Goal: Information Seeking & Learning: Learn about a topic

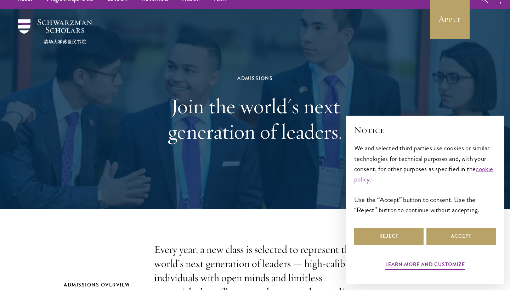
scroll to position [19, 0]
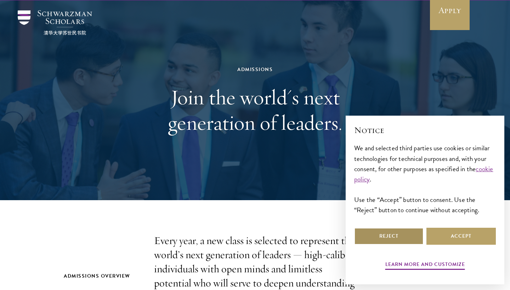
click at [391, 237] on button "Reject" at bounding box center [388, 236] width 69 height 17
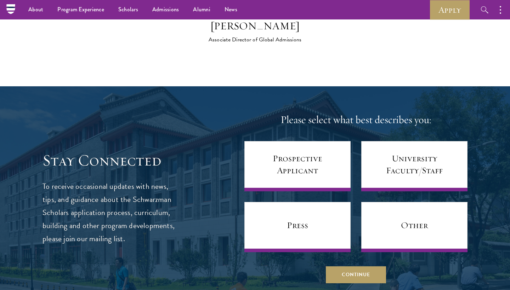
scroll to position [2906, 0]
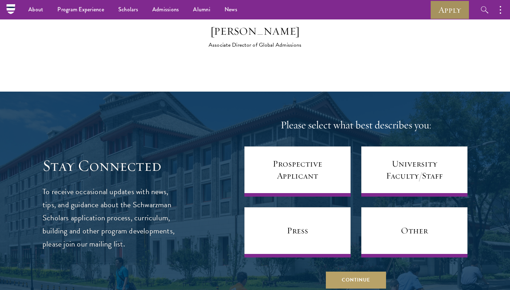
click at [448, 14] on link "Apply" at bounding box center [450, 9] width 40 height 19
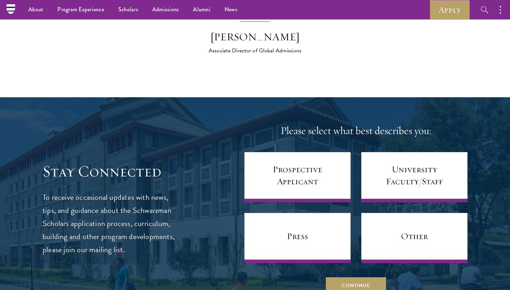
scroll to position [2884, 0]
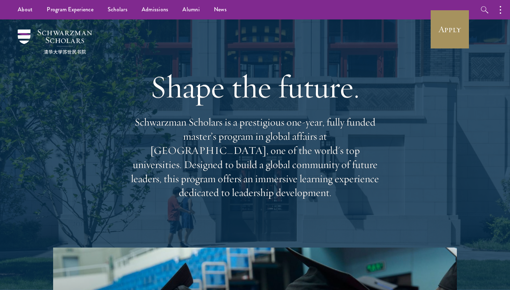
click at [449, 23] on link "Apply" at bounding box center [450, 30] width 40 height 40
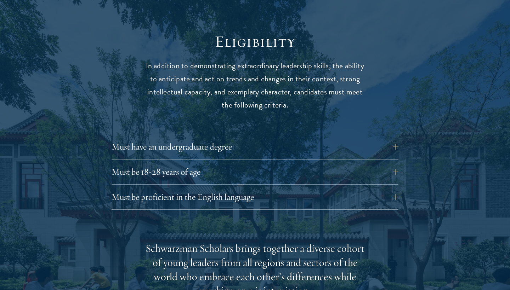
scroll to position [925, 0]
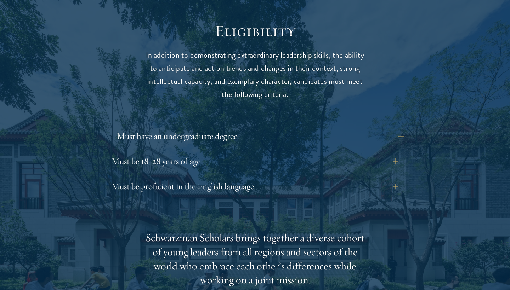
click at [400, 128] on button "Must have an undergraduate degree" at bounding box center [260, 136] width 287 height 17
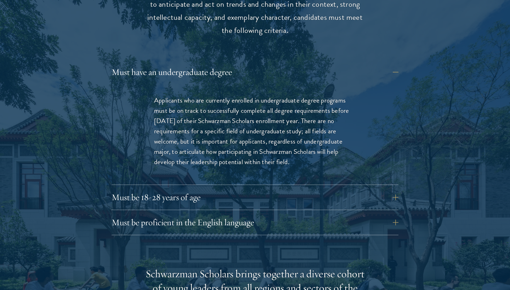
scroll to position [1013, 0]
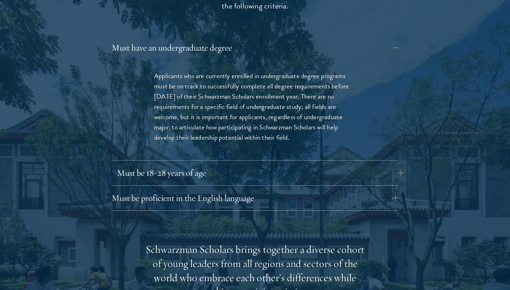
click at [401, 165] on button "Must be 18-28 years of age" at bounding box center [260, 173] width 287 height 17
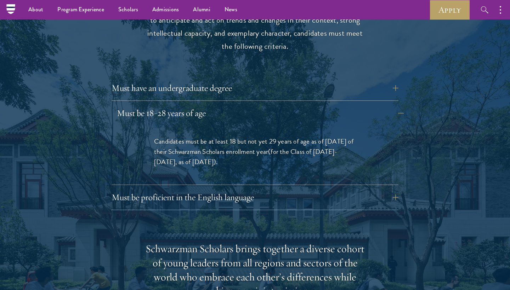
scroll to position [972, 0]
click at [371, 190] on button "Must be proficient in the English language" at bounding box center [260, 198] width 287 height 17
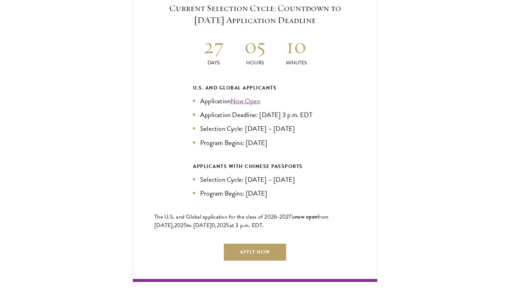
scroll to position [1753, 0]
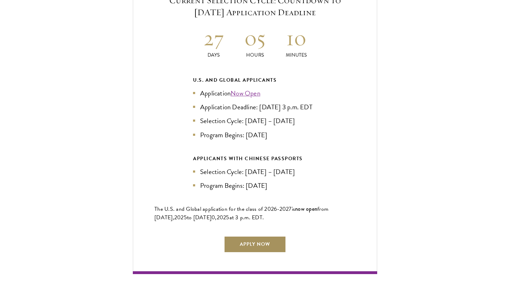
click at [259, 236] on link "Apply Now" at bounding box center [255, 244] width 62 height 17
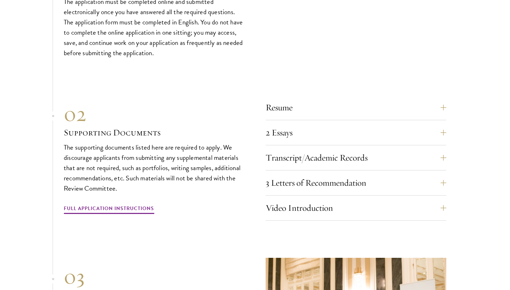
scroll to position [2569, 0]
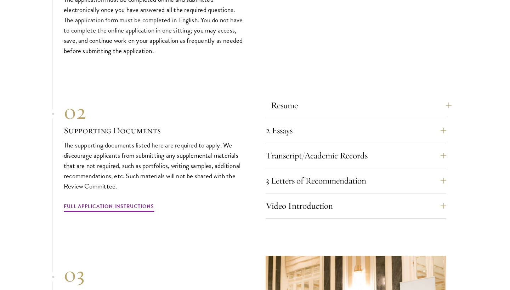
click at [447, 97] on button "Resume" at bounding box center [361, 105] width 181 height 17
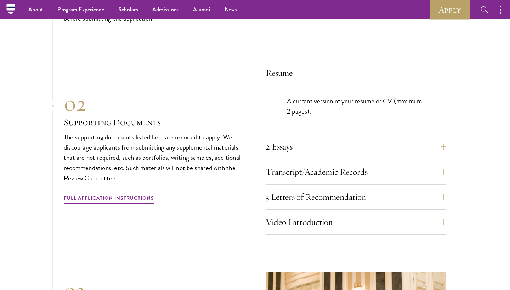
scroll to position [2412, 0]
click at [445, 139] on button "2 Essays" at bounding box center [361, 147] width 181 height 17
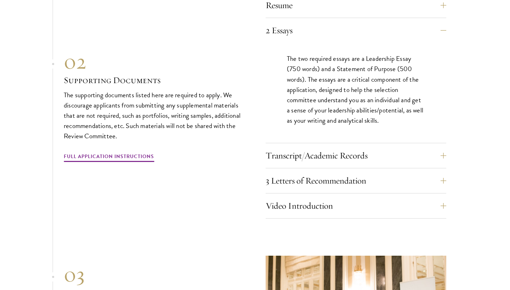
scroll to position [2485, 0]
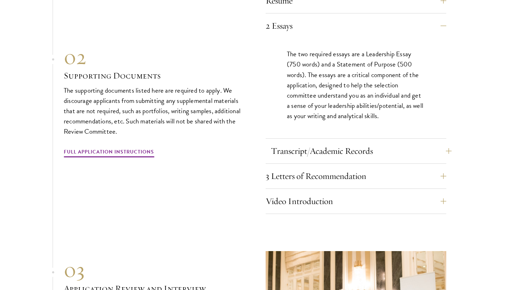
click at [447, 143] on button "Transcript/Academic Records" at bounding box center [361, 151] width 181 height 17
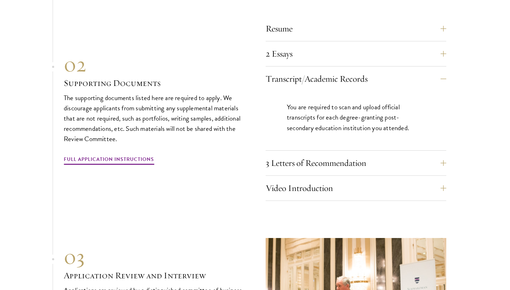
scroll to position [2490, 0]
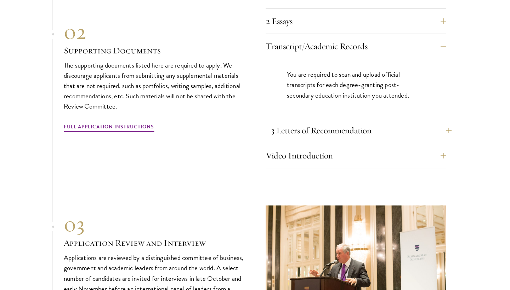
click at [442, 122] on button "3 Letters of Recommendation" at bounding box center [361, 130] width 181 height 17
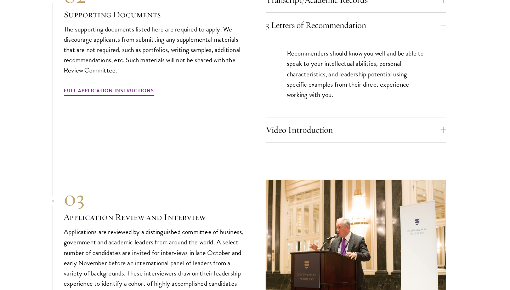
scroll to position [2537, 0]
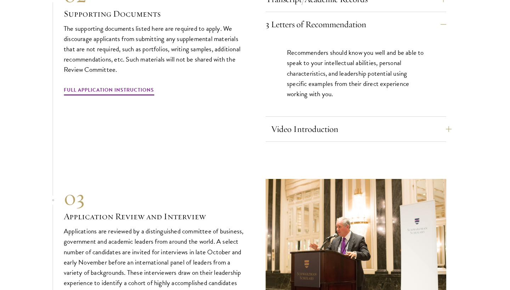
click at [444, 121] on button "Video Introduction" at bounding box center [361, 129] width 181 height 17
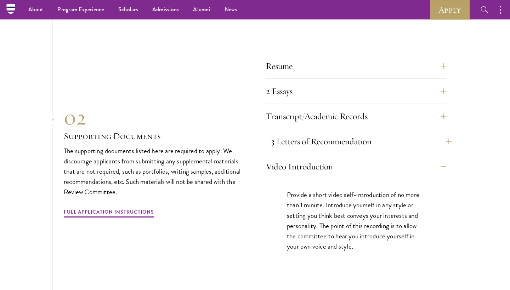
scroll to position [2419, 0]
click at [284, 83] on button "2 Essays" at bounding box center [361, 91] width 181 height 17
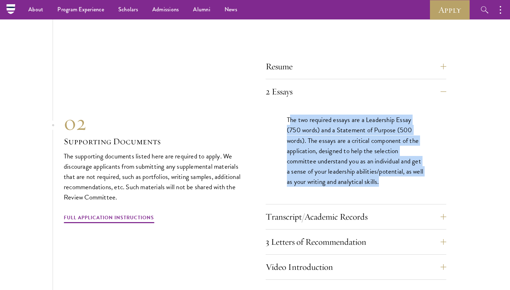
click at [388, 168] on p "The two required essays are a Leadership Essay (750 words) and a Statement of P…" at bounding box center [356, 151] width 138 height 72
click at [288, 115] on p "The two required essays are a Leadership Essay (750 words) and a Statement of P…" at bounding box center [356, 151] width 138 height 72
drag, startPoint x: 287, startPoint y: 104, endPoint x: 389, endPoint y: 164, distance: 118.2
click at [389, 164] on p "The two required essays are a Leadership Essay (750 words) and a Statement of P…" at bounding box center [356, 151] width 138 height 72
copy p "The two required essays are a Leadership Essay (750 words) and a Statement of P…"
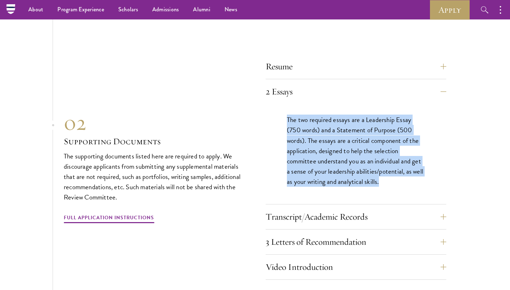
click at [313, 54] on div "Resume A current version of your resume or CV (maximum 2 pages). 2 Essays The t…" at bounding box center [356, 167] width 181 height 226
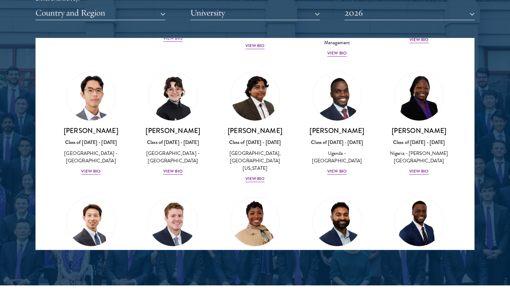
scroll to position [137, 0]
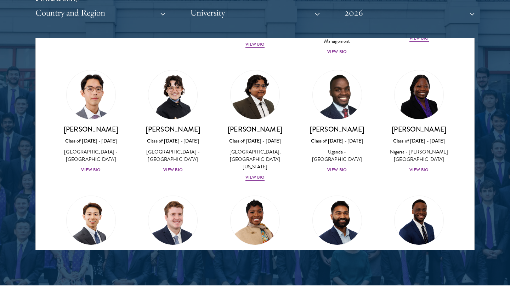
click at [340, 169] on div "View Bio" at bounding box center [336, 170] width 19 height 7
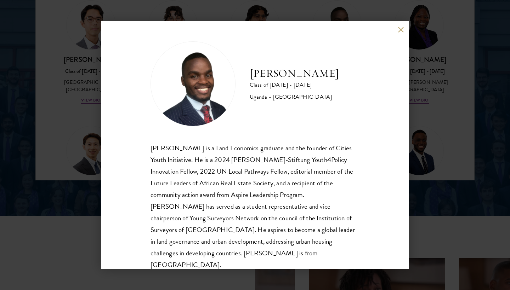
scroll to position [977, 0]
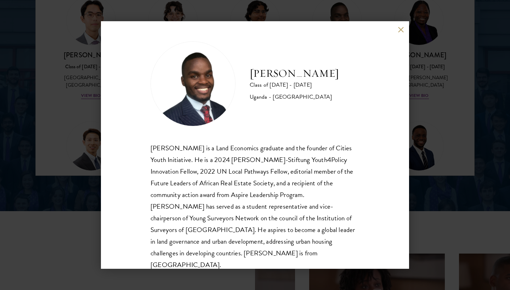
click at [398, 28] on button at bounding box center [401, 30] width 6 height 6
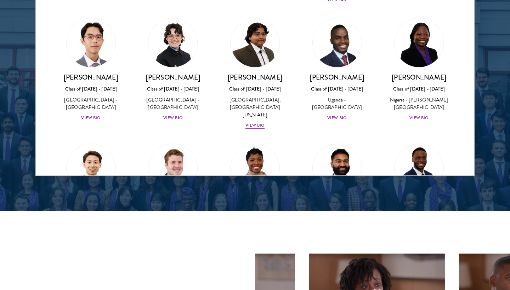
scroll to position [120, 0]
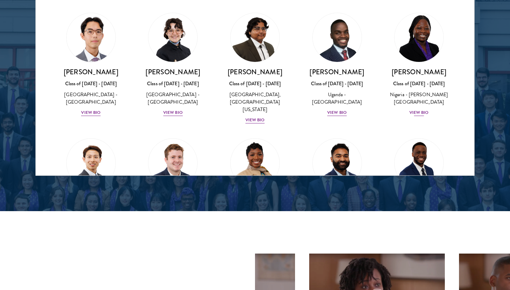
click at [413, 109] on div "View Bio" at bounding box center [418, 112] width 19 height 7
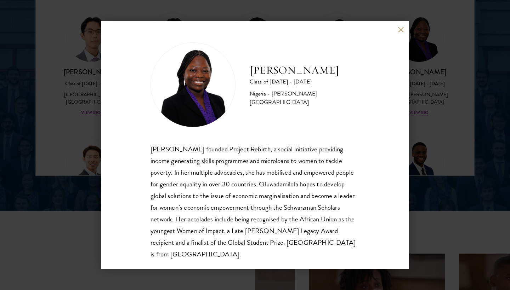
click at [404, 28] on div "Oluwadamilola Akintewe Class of 2025 - 2026 Nigeria - Adekunle Ajasin Universit…" at bounding box center [255, 145] width 308 height 248
click at [398, 31] on button at bounding box center [401, 30] width 6 height 6
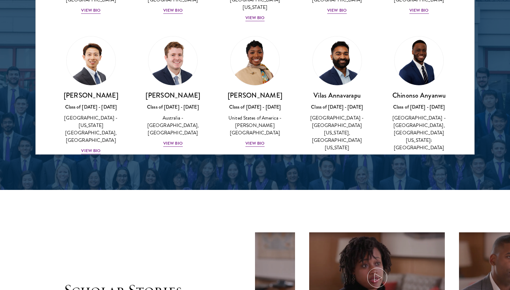
scroll to position [998, 0]
click at [261, 140] on div "View Bio" at bounding box center [254, 143] width 19 height 7
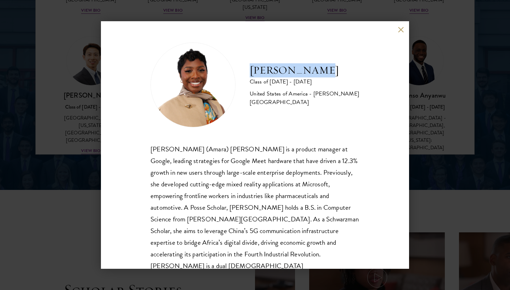
drag, startPoint x: 251, startPoint y: 75, endPoint x: 323, endPoint y: 73, distance: 72.3
click at [323, 73] on h2 "Amara Anigbo" at bounding box center [305, 70] width 110 height 14
copy h2 "Amara Anigbo"
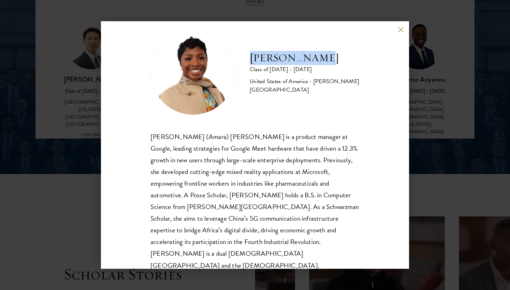
scroll to position [1035, 0]
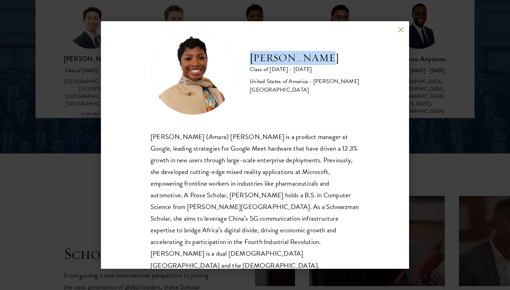
click at [400, 29] on button at bounding box center [401, 30] width 6 height 6
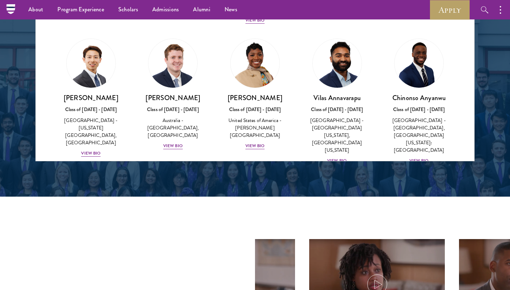
scroll to position [207, 0]
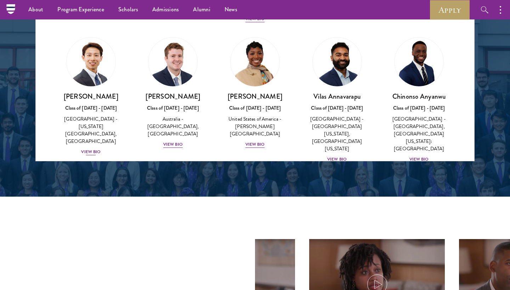
click at [93, 149] on div "View Bio" at bounding box center [90, 152] width 19 height 7
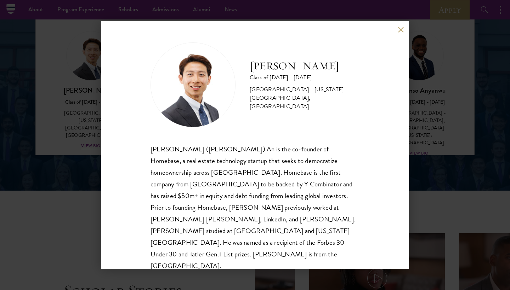
scroll to position [997, 0]
click at [401, 32] on button at bounding box center [401, 30] width 6 height 6
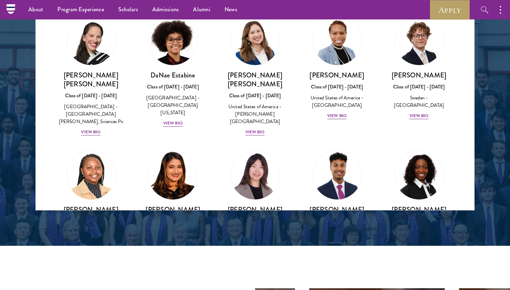
scroll to position [977, 0]
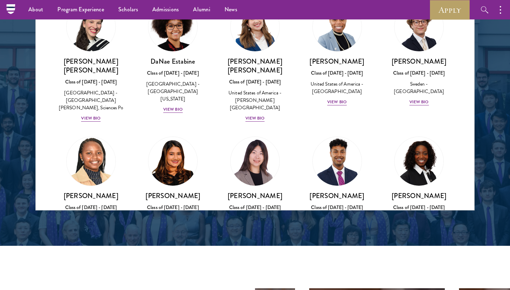
click at [91, 233] on div "View Bio" at bounding box center [90, 236] width 19 height 7
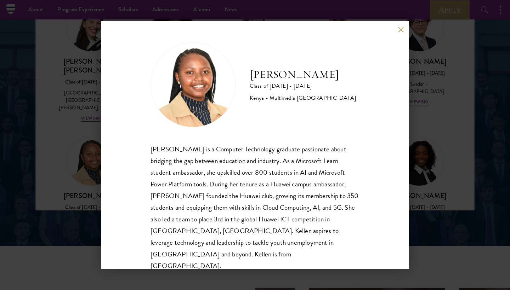
click at [406, 25] on div "Kellen Gitahi Class of 2025 - 2026 Kenya - Multimedia University of Kenya Kelle…" at bounding box center [255, 145] width 308 height 248
click at [403, 32] on button at bounding box center [401, 30] width 6 height 6
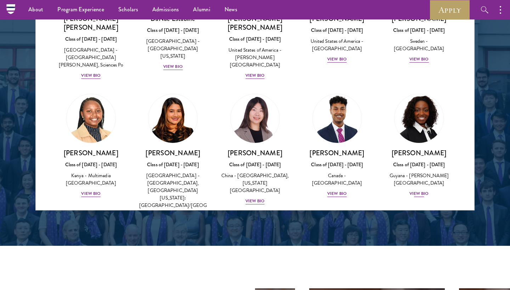
scroll to position [1020, 0]
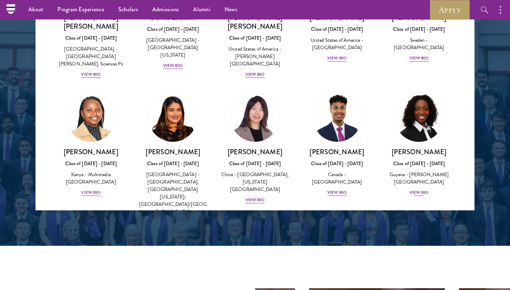
click at [424, 190] on div "View Bio" at bounding box center [418, 193] width 19 height 7
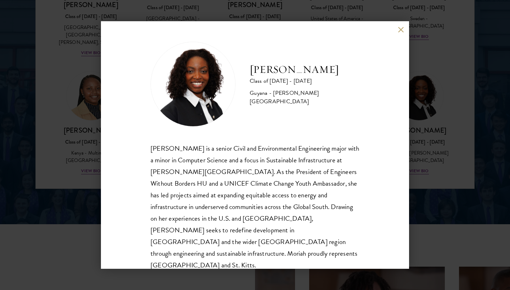
scroll to position [965, 0]
click at [401, 32] on button at bounding box center [401, 30] width 6 height 6
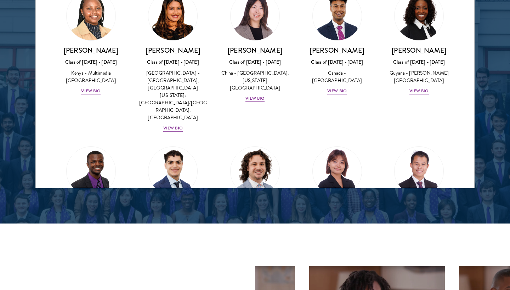
scroll to position [1102, 0]
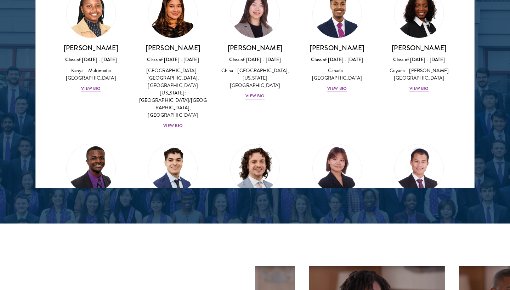
click at [86, 248] on div "View Bio" at bounding box center [90, 251] width 19 height 7
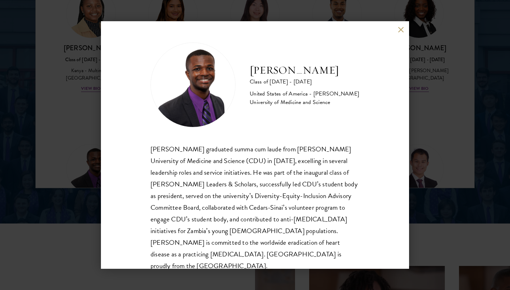
click at [401, 29] on button at bounding box center [401, 30] width 6 height 6
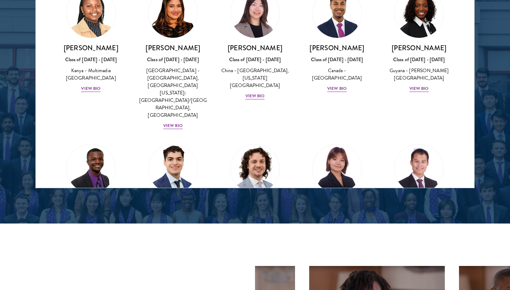
click at [176, 241] on div "View Bio" at bounding box center [172, 244] width 19 height 7
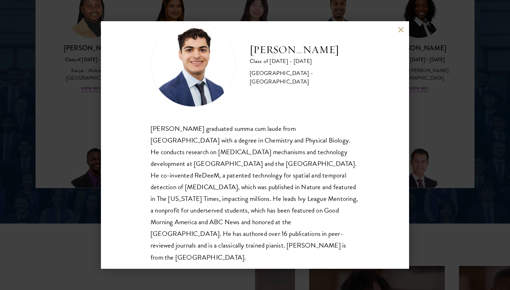
scroll to position [22, 0]
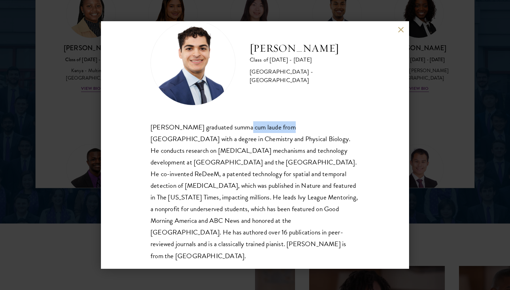
drag, startPoint x: 241, startPoint y: 127, endPoint x: 288, endPoint y: 131, distance: 47.6
click at [288, 130] on div "Alessandro Hammond graduated summa cum laude from Harvard University with a deg…" at bounding box center [255, 191] width 209 height 141
copy div "summa cum laude"
click at [248, 189] on div "Alessandro Hammond graduated summa cum laude from Harvard University with a deg…" at bounding box center [255, 191] width 209 height 141
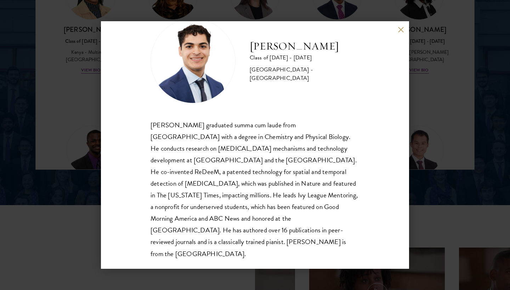
scroll to position [984, 0]
click at [401, 32] on button at bounding box center [401, 30] width 6 height 6
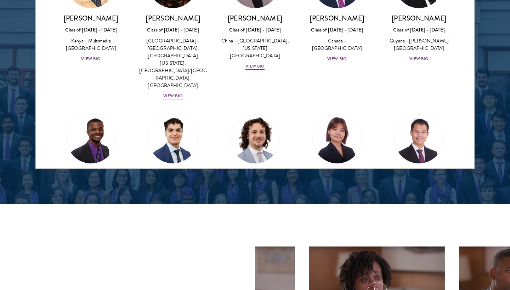
scroll to position [1115, 0]
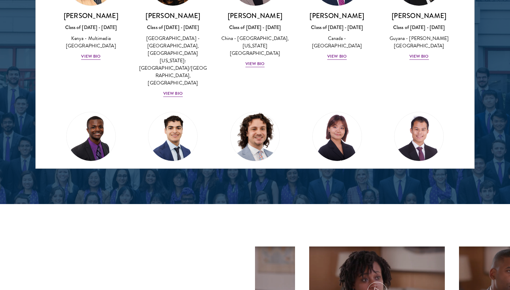
click at [249, 216] on div "View Bio" at bounding box center [254, 219] width 19 height 7
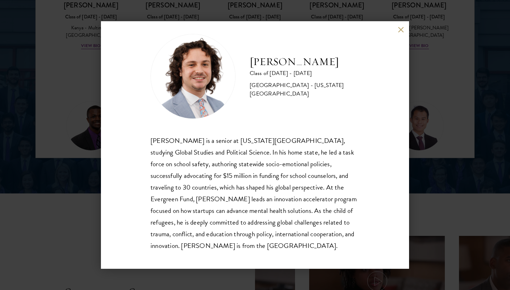
scroll to position [12, 0]
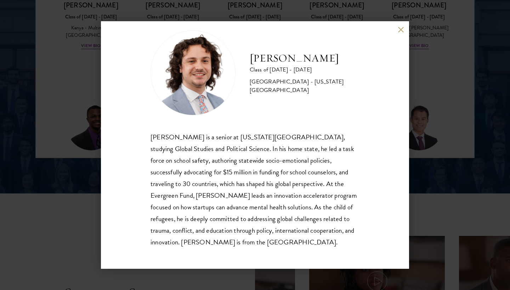
click at [398, 28] on button at bounding box center [401, 30] width 6 height 6
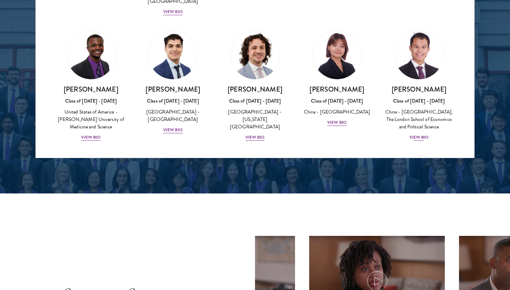
scroll to position [1188, 0]
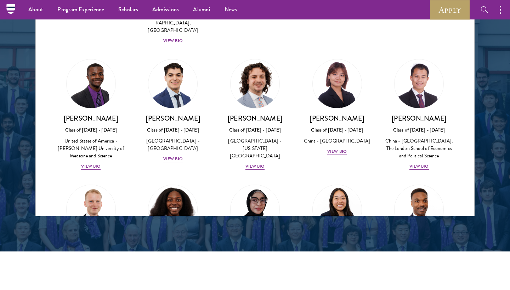
scroll to position [1216, 0]
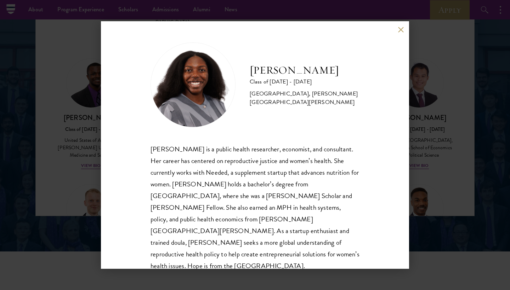
click at [400, 32] on button at bounding box center [401, 30] width 6 height 6
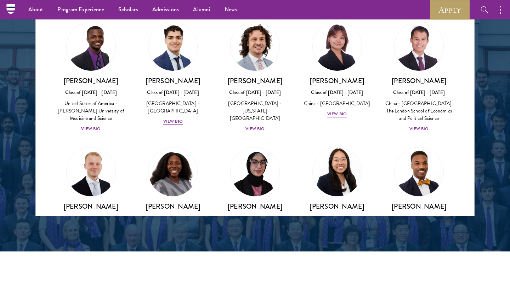
scroll to position [1268, 0]
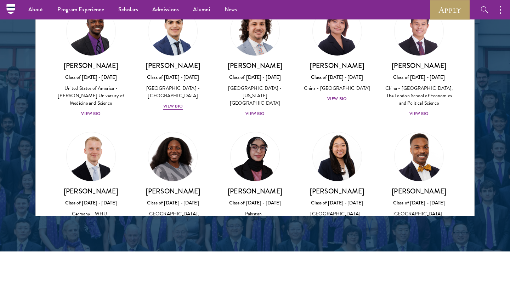
click at [423, 251] on div "View Bio" at bounding box center [418, 254] width 19 height 7
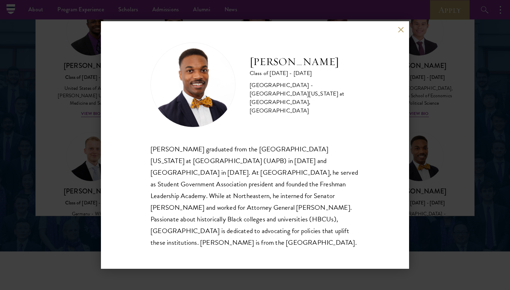
click at [401, 33] on button at bounding box center [401, 30] width 6 height 6
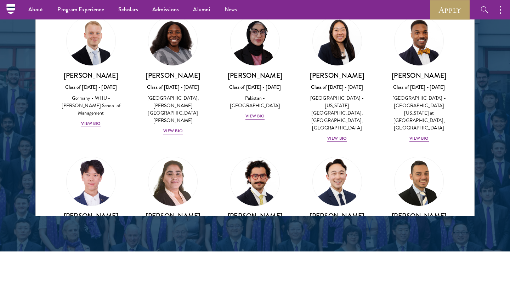
scroll to position [1385, 0]
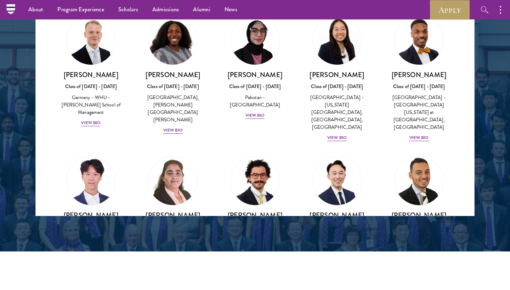
click at [414, 253] on div "View Bio" at bounding box center [418, 256] width 19 height 7
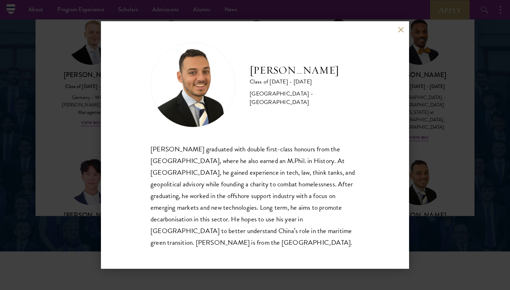
click at [400, 33] on button at bounding box center [401, 30] width 6 height 6
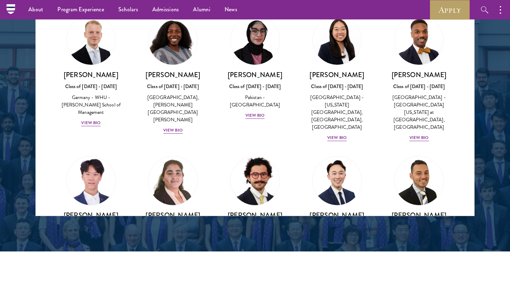
click at [256, 262] on div "View Bio" at bounding box center [254, 265] width 19 height 7
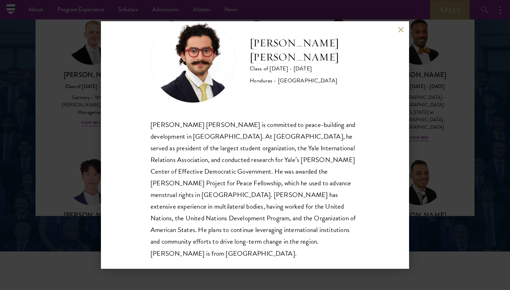
scroll to position [24, 0]
click at [401, 31] on button at bounding box center [401, 30] width 6 height 6
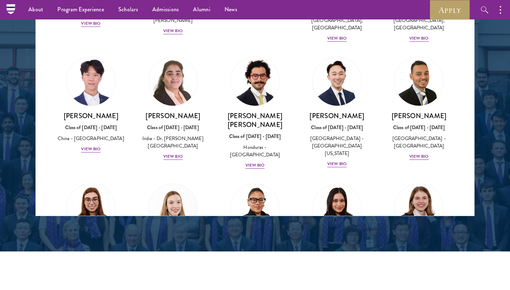
scroll to position [1483, 0]
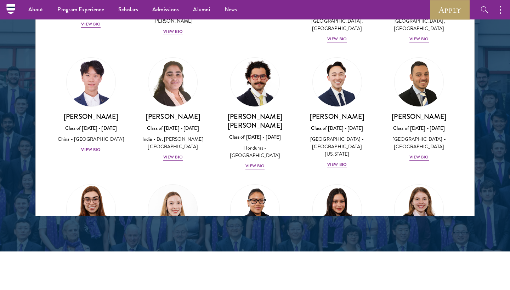
click at [92, 281] on div "View Bio" at bounding box center [90, 284] width 19 height 7
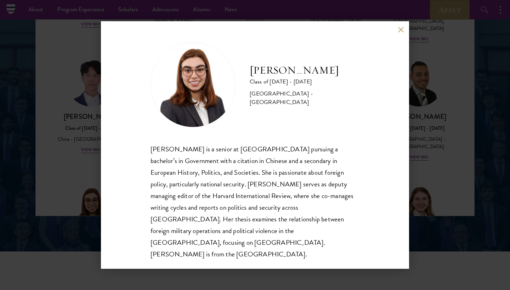
click at [403, 33] on button at bounding box center [401, 30] width 6 height 6
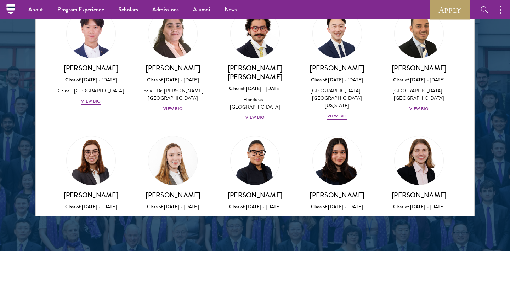
scroll to position [1539, 0]
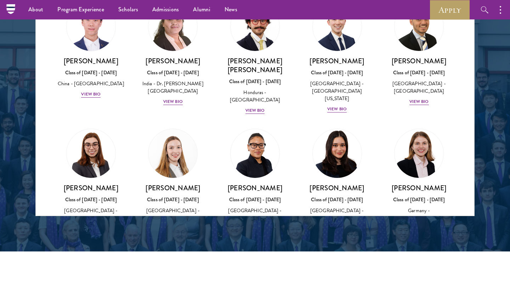
click at [338, 226] on div "View Bio" at bounding box center [336, 229] width 19 height 7
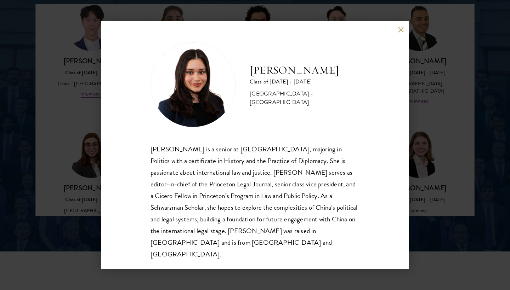
scroll to position [948, 0]
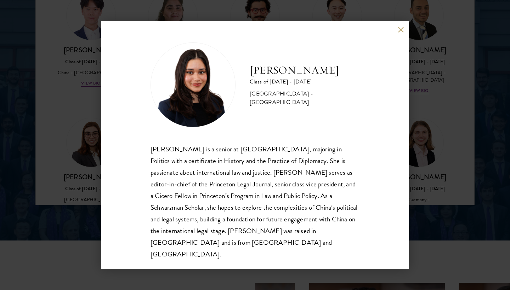
click at [403, 33] on button at bounding box center [401, 30] width 6 height 6
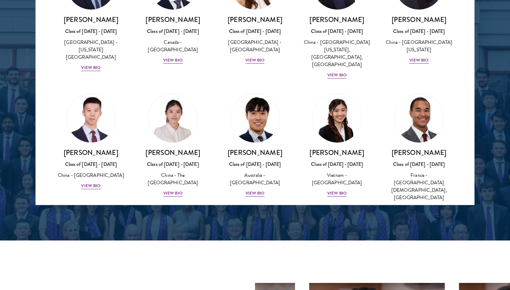
scroll to position [1965, 0]
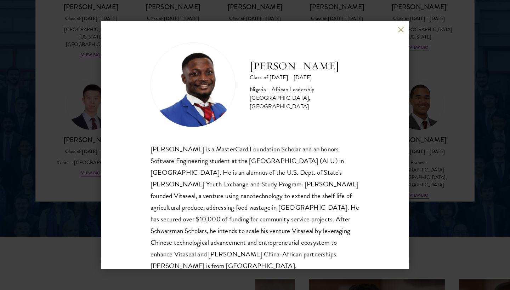
click at [398, 31] on button at bounding box center [401, 30] width 6 height 6
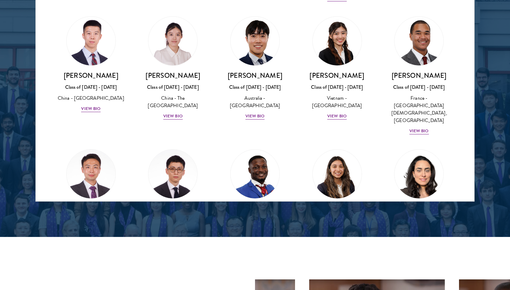
scroll to position [2028, 0]
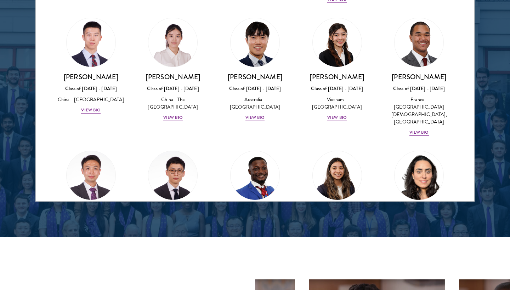
click at [421, 255] on div "View Bio" at bounding box center [418, 258] width 19 height 7
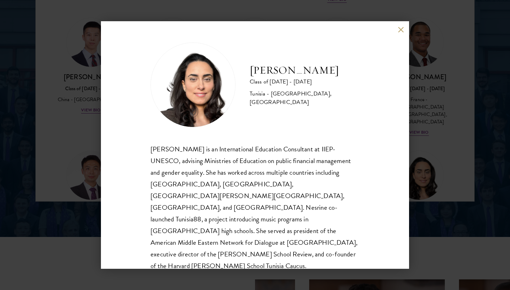
click at [401, 30] on button at bounding box center [401, 30] width 6 height 6
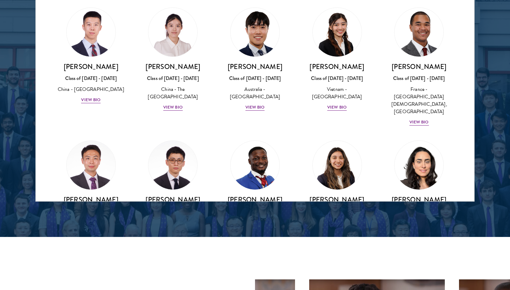
scroll to position [2067, 0]
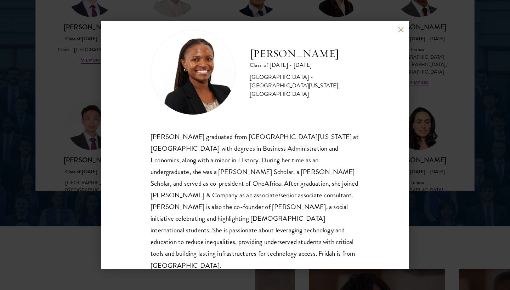
scroll to position [963, 0]
click at [401, 30] on button at bounding box center [401, 30] width 6 height 6
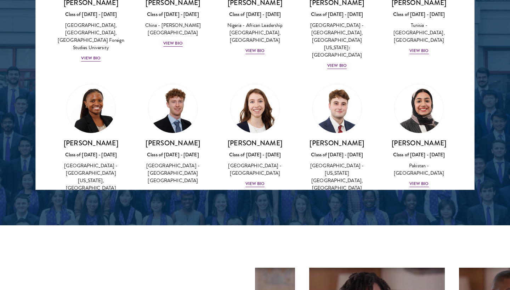
scroll to position [2224, 0]
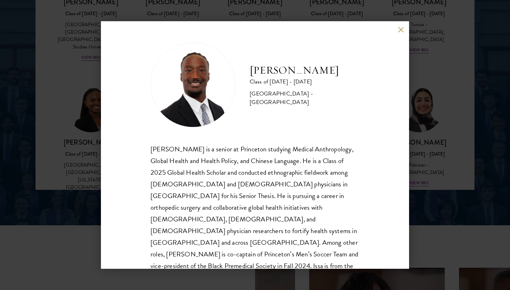
click at [402, 21] on div "Issa Mudashiru Class of 2025 - 2026 United States of America - Princeton Univer…" at bounding box center [255, 145] width 308 height 248
click at [400, 29] on button at bounding box center [401, 30] width 6 height 6
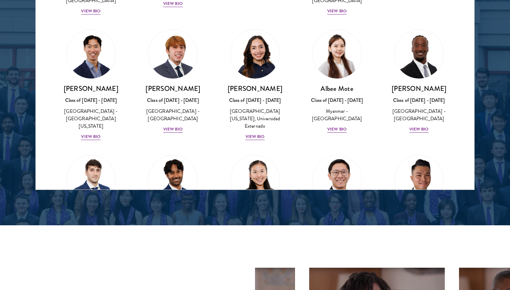
scroll to position [2420, 0]
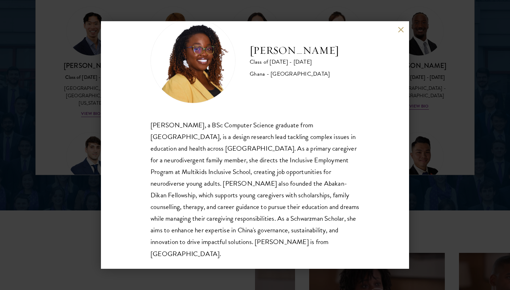
scroll to position [982, 0]
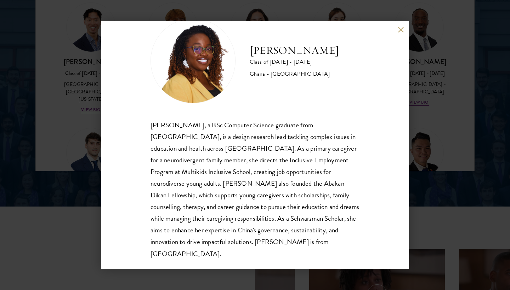
click at [401, 30] on button at bounding box center [401, 30] width 6 height 6
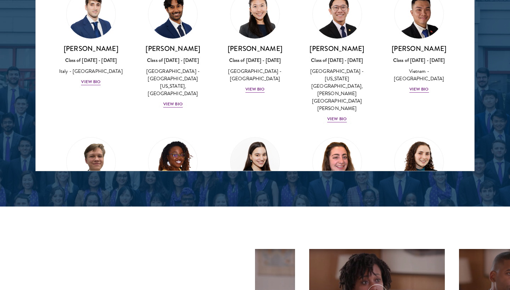
scroll to position [2563, 0]
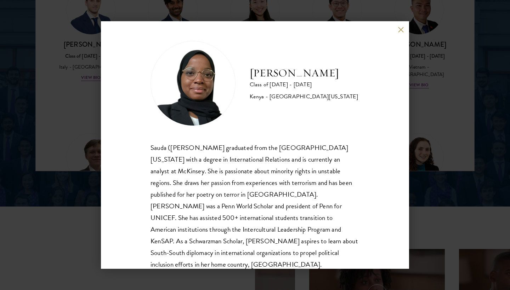
scroll to position [4, 0]
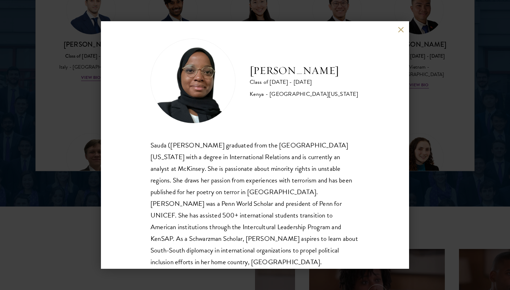
click at [400, 26] on div "Habib Salim Class of 2025 - 2026 Kenya - University of Pennsylvania Sauda (Habi…" at bounding box center [255, 145] width 308 height 248
click at [400, 29] on button at bounding box center [401, 30] width 6 height 6
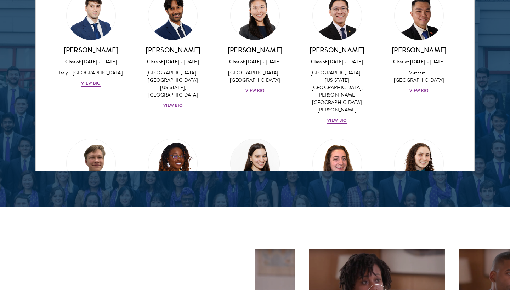
scroll to position [2556, 0]
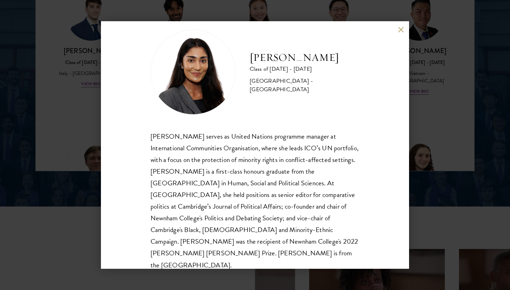
scroll to position [12, 0]
click at [401, 28] on button at bounding box center [401, 30] width 6 height 6
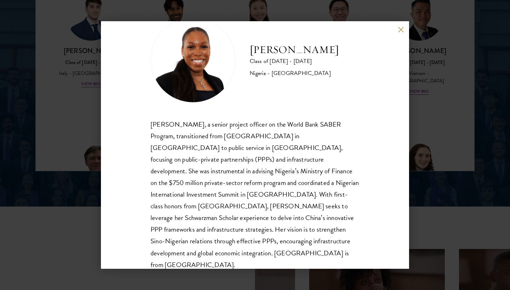
scroll to position [24, 0]
click at [396, 36] on div "Oluwatoni Salami Class of 2025 - 2026 Nigeria - University of Durham Oluwatoni …" at bounding box center [255, 145] width 308 height 248
click at [401, 31] on button at bounding box center [401, 30] width 6 height 6
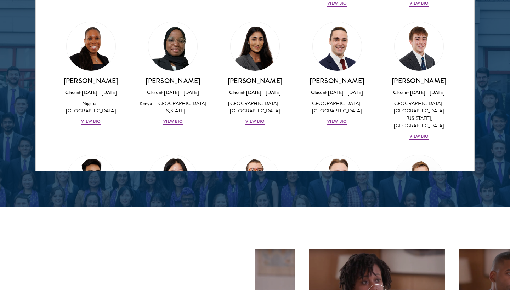
scroll to position [2795, 0]
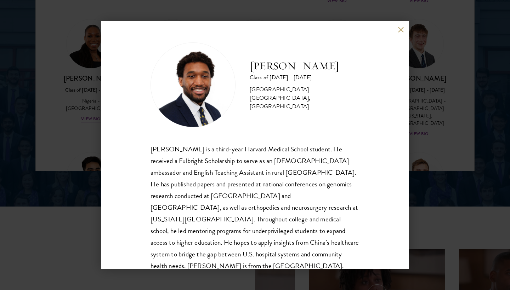
click at [402, 32] on button at bounding box center [401, 30] width 6 height 6
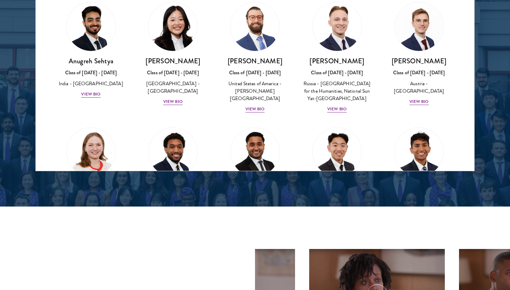
scroll to position [2980, 0]
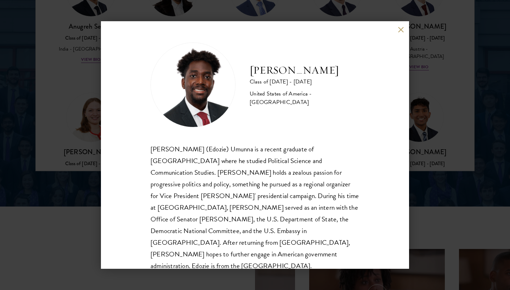
click at [401, 33] on div "Edozie Umunna Class of 2025 - 2026 United States of America - American Universi…" at bounding box center [255, 145] width 308 height 248
click at [402, 32] on button at bounding box center [401, 30] width 6 height 6
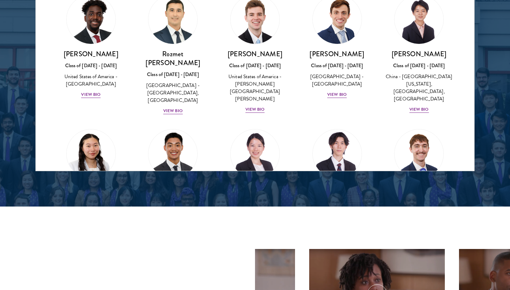
scroll to position [3223, 0]
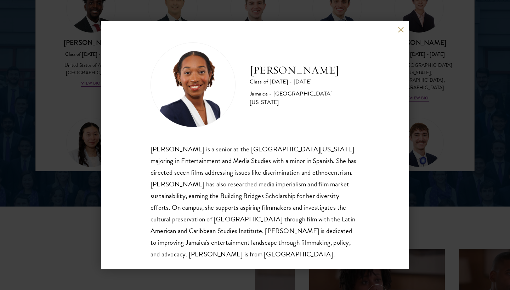
click at [402, 32] on button at bounding box center [401, 30] width 6 height 6
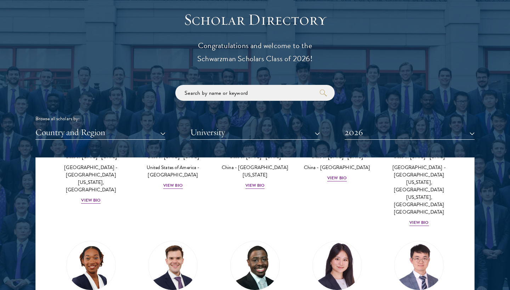
scroll to position [787, 0]
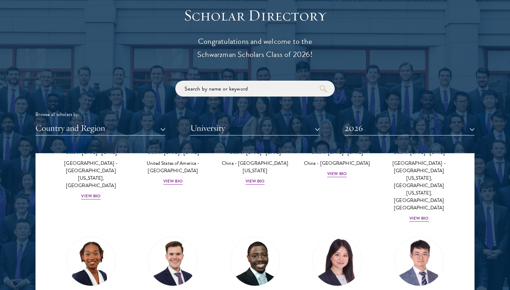
click at [163, 127] on button "Country and Region" at bounding box center [100, 128] width 130 height 15
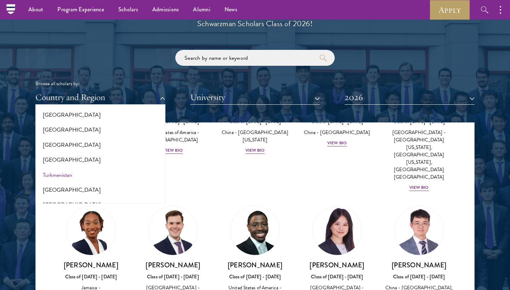
scroll to position [1372, 0]
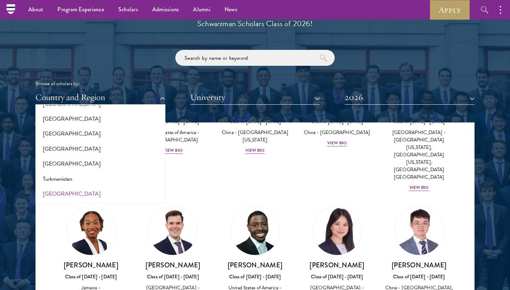
click at [54, 187] on button "[GEOGRAPHIC_DATA]" at bounding box center [101, 194] width 126 height 15
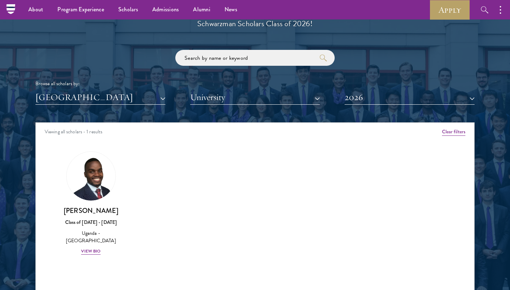
click at [406, 95] on button "2026" at bounding box center [410, 97] width 130 height 15
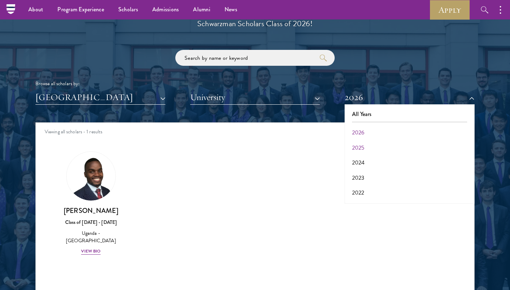
click at [362, 144] on button "2025" at bounding box center [410, 148] width 126 height 15
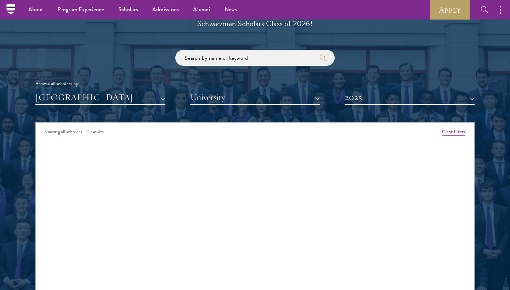
click at [370, 93] on button "2025" at bounding box center [410, 97] width 130 height 15
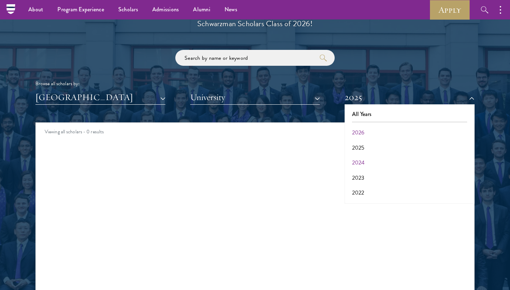
click at [362, 162] on button "2024" at bounding box center [410, 162] width 126 height 15
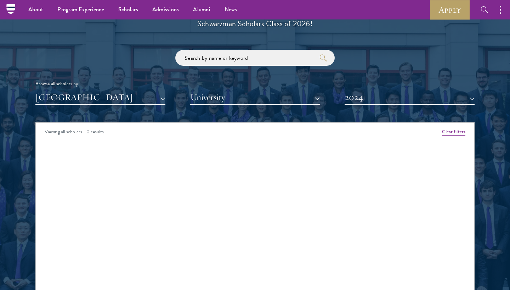
click at [368, 97] on button "2024" at bounding box center [410, 97] width 130 height 15
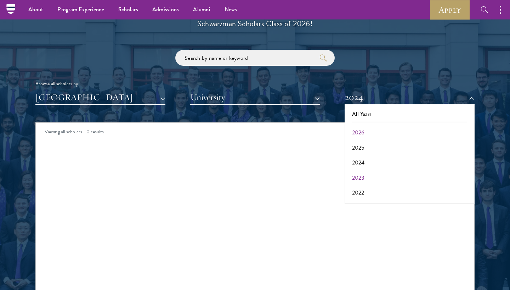
click at [359, 176] on button "2023" at bounding box center [410, 178] width 126 height 15
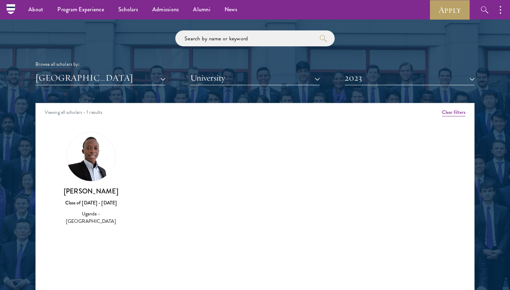
scroll to position [836, 0]
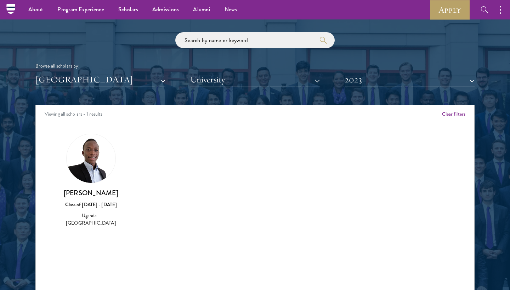
click at [90, 214] on div "Uganda - University of Notre Dame" at bounding box center [91, 219] width 68 height 15
drag, startPoint x: 75, startPoint y: 191, endPoint x: 111, endPoint y: 194, distance: 35.6
click at [111, 194] on h3 "Trevor Lwere" at bounding box center [91, 193] width 68 height 9
copy h3 "Trevor Lwere"
click at [470, 78] on button "2023" at bounding box center [410, 80] width 130 height 15
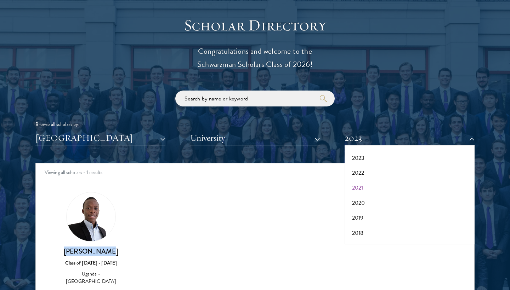
scroll to position [60, 0]
click at [359, 170] on button "2022" at bounding box center [410, 173] width 126 height 15
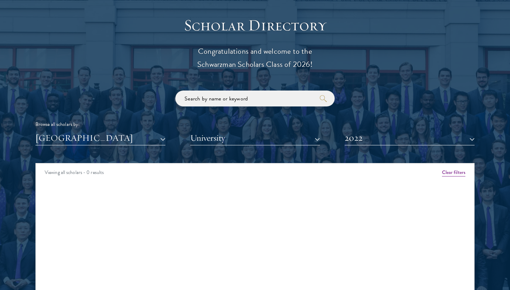
click at [378, 136] on button "2022" at bounding box center [410, 138] width 130 height 15
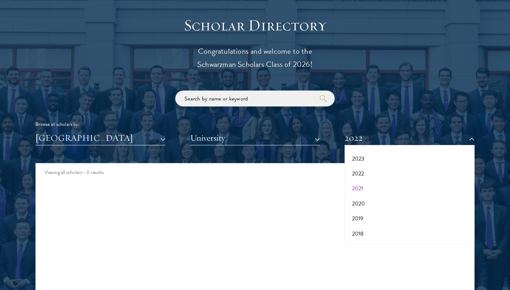
click at [357, 187] on button "2021" at bounding box center [410, 188] width 126 height 15
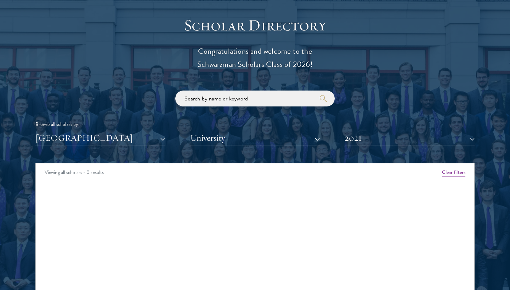
click at [359, 138] on button "2021" at bounding box center [410, 138] width 130 height 15
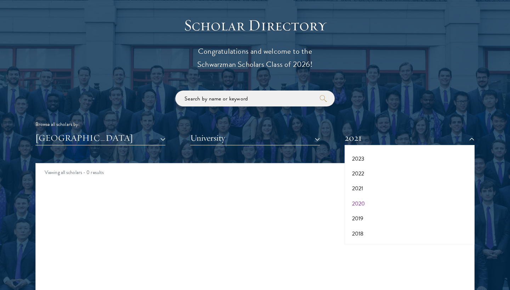
click at [358, 199] on button "2020" at bounding box center [410, 204] width 126 height 15
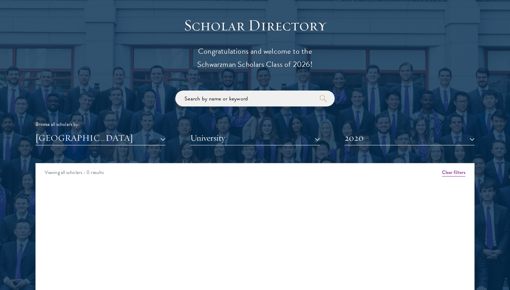
click at [358, 141] on button "2020" at bounding box center [410, 138] width 130 height 15
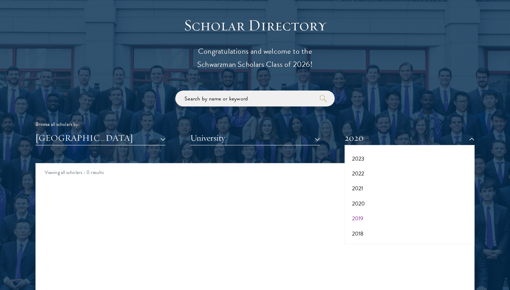
click at [362, 217] on button "2019" at bounding box center [410, 218] width 126 height 15
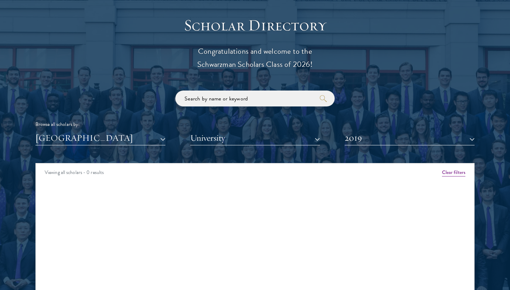
click at [358, 138] on button "2019" at bounding box center [410, 138] width 130 height 15
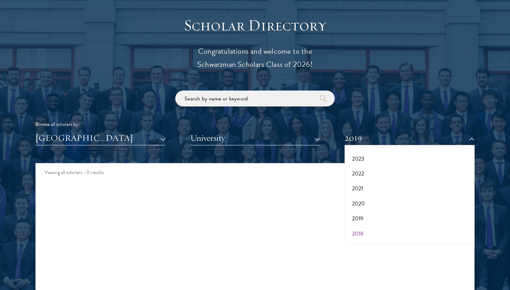
click at [361, 231] on button "2018" at bounding box center [410, 234] width 126 height 15
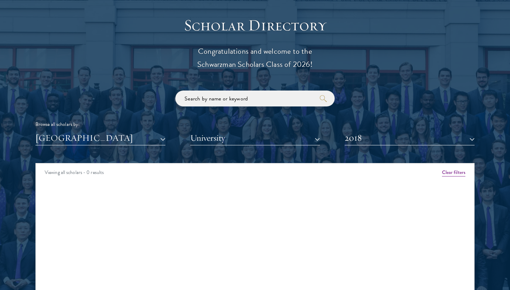
click at [361, 136] on button "2018" at bounding box center [410, 138] width 130 height 15
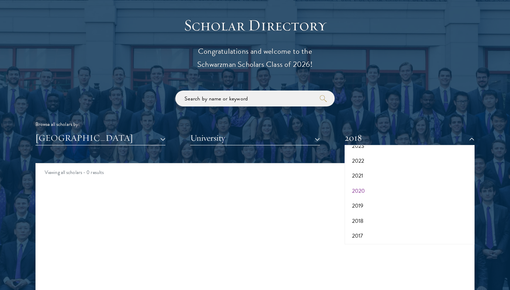
scroll to position [72, 0]
click at [362, 232] on button "2017" at bounding box center [410, 236] width 126 height 15
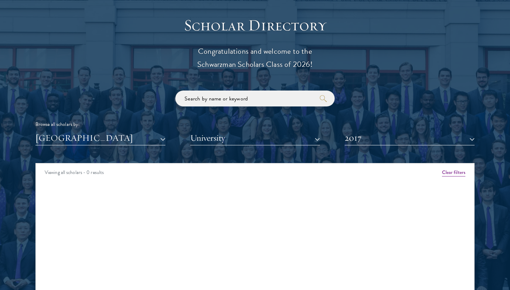
click at [360, 135] on button "2017" at bounding box center [410, 138] width 130 height 15
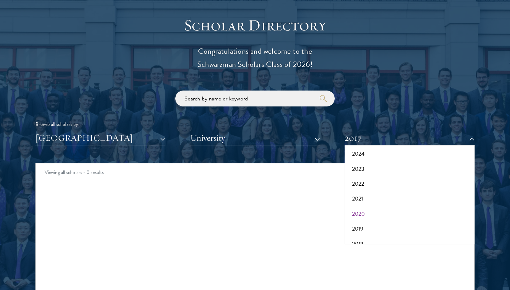
scroll to position [49, 0]
click at [359, 181] on button "2022" at bounding box center [410, 184] width 126 height 15
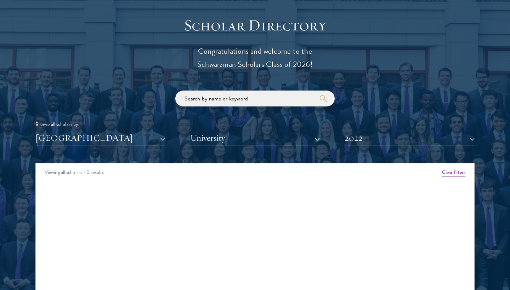
click at [354, 136] on button "2022" at bounding box center [410, 138] width 130 height 15
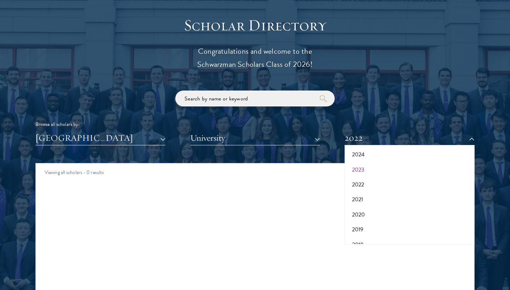
click at [361, 167] on button "2023" at bounding box center [410, 170] width 126 height 15
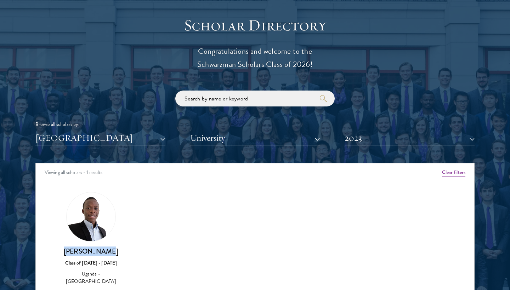
click at [96, 224] on img at bounding box center [91, 217] width 49 height 49
click at [95, 256] on div "Trevor Lwere Class of 2022 - 2023 Uganda - University of Notre Dame" at bounding box center [91, 266] width 68 height 39
click at [90, 284] on div "Trevor Lwere Class of 2022 - 2023 Uganda - University of Notre Dame" at bounding box center [91, 239] width 82 height 108
click at [371, 140] on button "2023" at bounding box center [410, 138] width 130 height 15
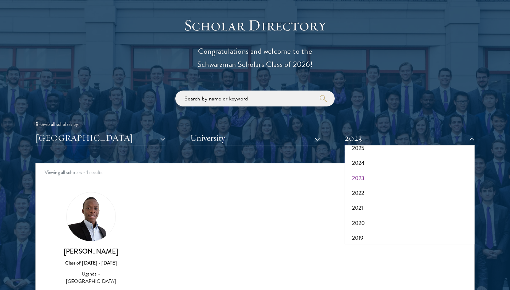
scroll to position [36, 0]
click at [358, 164] on button "2024" at bounding box center [410, 167] width 126 height 15
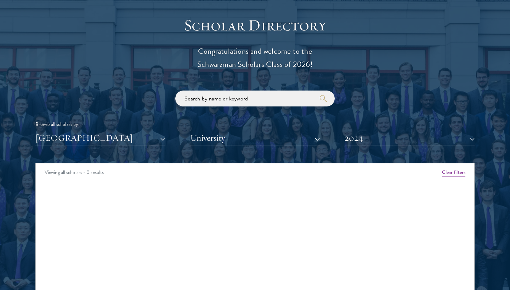
click at [359, 136] on button "2024" at bounding box center [410, 138] width 130 height 15
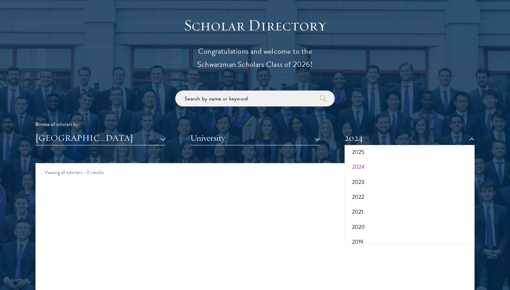
click at [359, 166] on button "2024" at bounding box center [410, 167] width 126 height 15
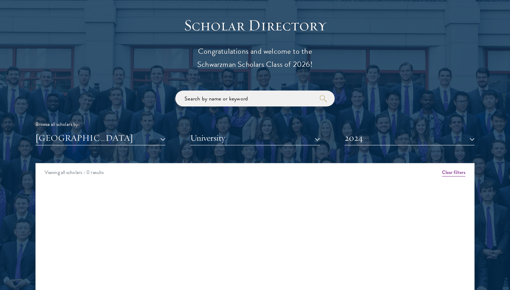
click at [359, 137] on button "2024" at bounding box center [410, 138] width 130 height 15
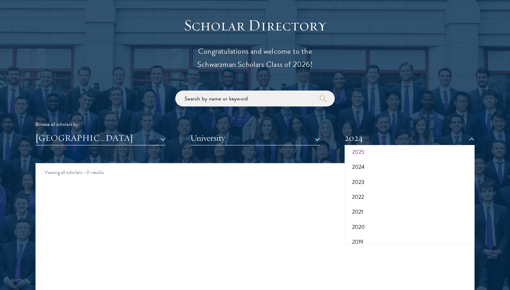
click at [356, 154] on button "2025" at bounding box center [410, 152] width 126 height 15
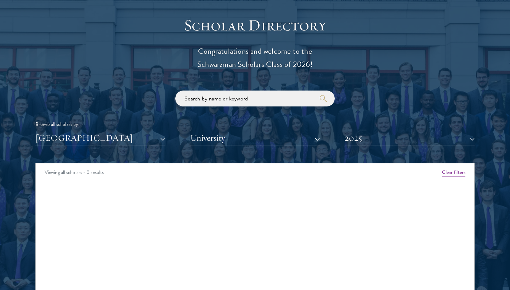
click at [100, 137] on button "[GEOGRAPHIC_DATA]" at bounding box center [100, 138] width 130 height 15
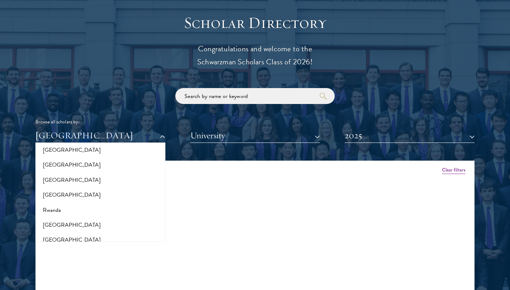
scroll to position [1114, 0]
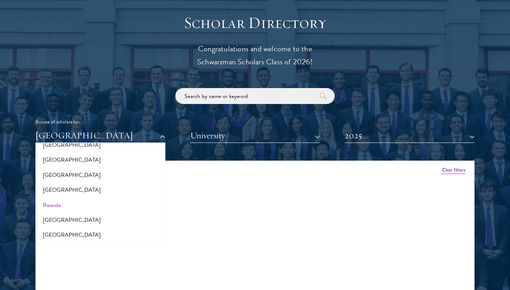
click at [54, 198] on button "Rwanda" at bounding box center [101, 205] width 126 height 15
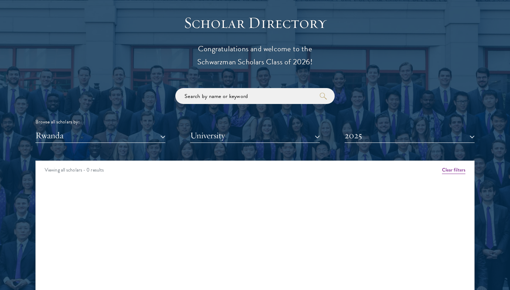
click at [445, 135] on button "2025" at bounding box center [410, 136] width 130 height 15
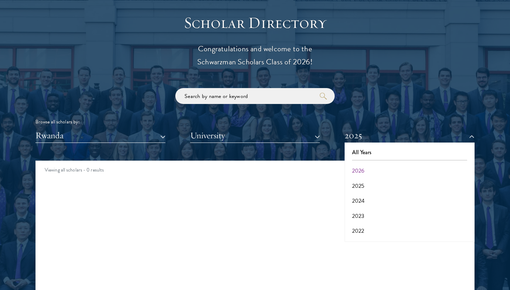
click at [371, 168] on button "2026" at bounding box center [410, 171] width 126 height 15
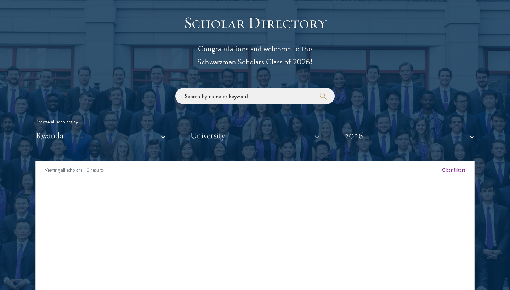
click at [453, 138] on button "2026" at bounding box center [410, 136] width 130 height 15
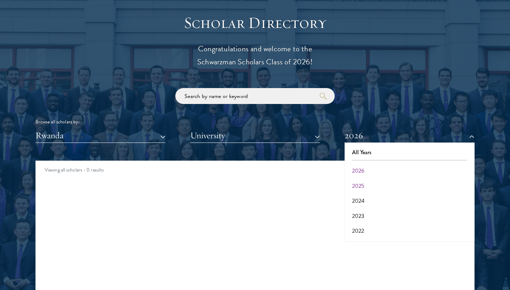
click at [367, 182] on button "2025" at bounding box center [410, 186] width 126 height 15
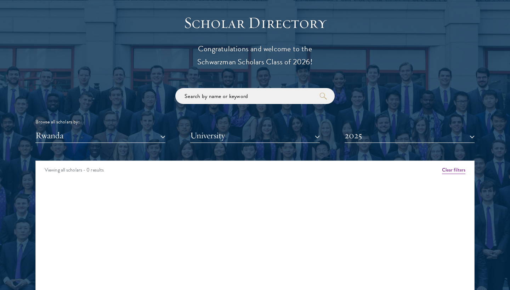
click at [371, 137] on button "2025" at bounding box center [410, 136] width 130 height 15
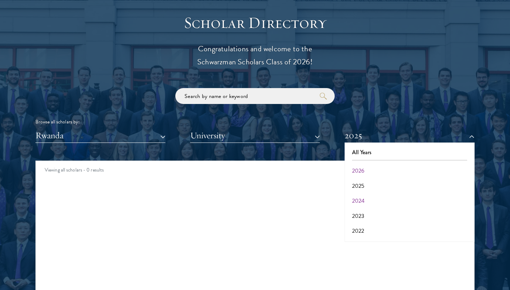
click at [356, 198] on button "2024" at bounding box center [410, 201] width 126 height 15
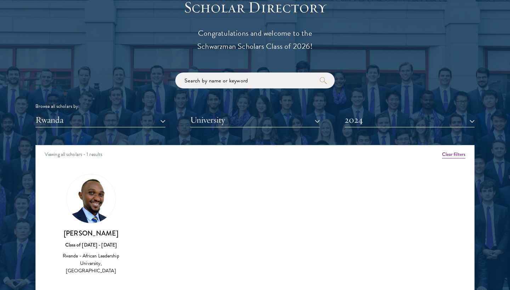
scroll to position [796, 0]
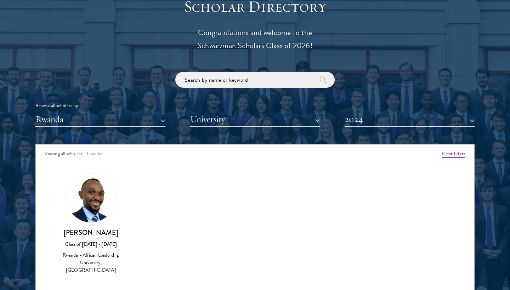
click at [368, 120] on button "2024" at bounding box center [410, 119] width 130 height 15
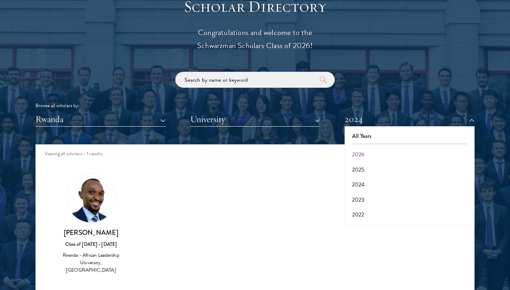
click at [294, 206] on div "Amber Class of 2025 - 2026 China - Peking University View Bio Cirenquji Class o…" at bounding box center [255, 230] width 439 height 131
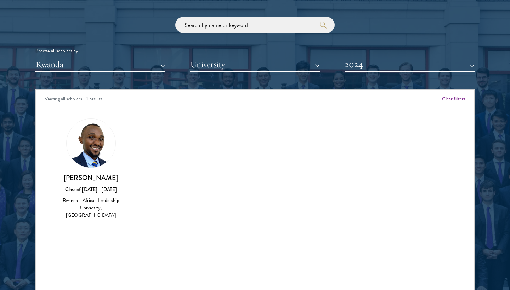
scroll to position [855, 0]
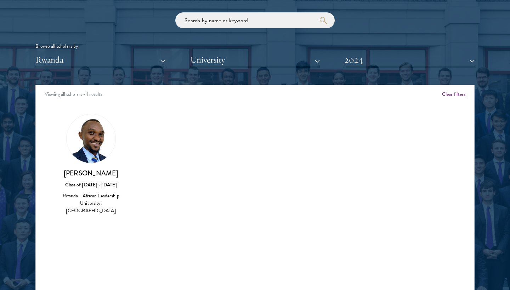
click at [87, 192] on div "Rwanda - African Leadership University, Rwanda" at bounding box center [91, 203] width 68 height 22
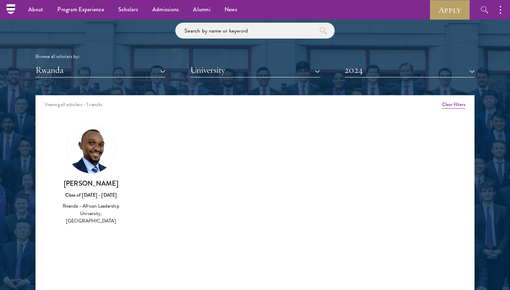
scroll to position [842, 0]
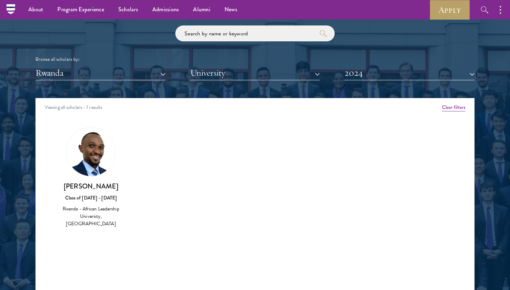
click at [410, 75] on button "2024" at bounding box center [410, 73] width 130 height 15
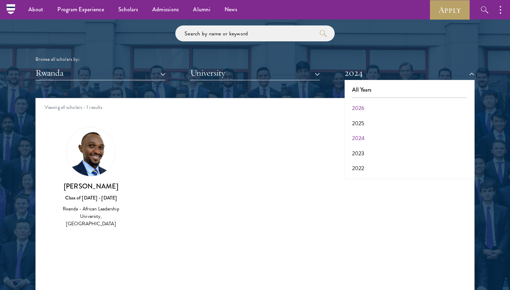
scroll to position [11, 0]
click at [358, 136] on button "2023" at bounding box center [410, 142] width 126 height 15
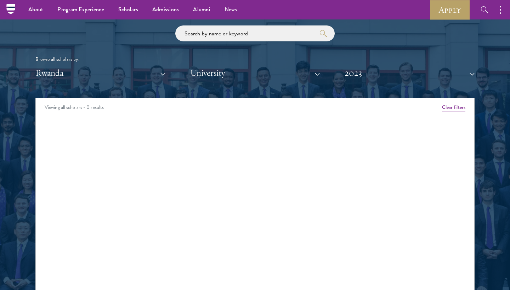
click at [368, 73] on button "2023" at bounding box center [410, 73] width 130 height 15
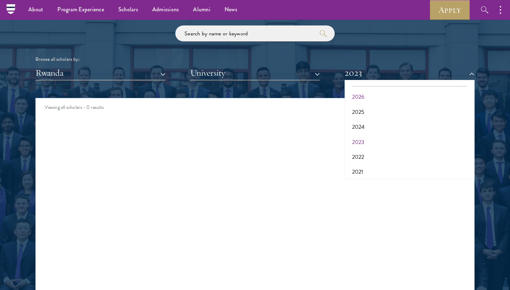
scroll to position [24, 0]
click at [357, 142] on button "2022" at bounding box center [410, 144] width 126 height 15
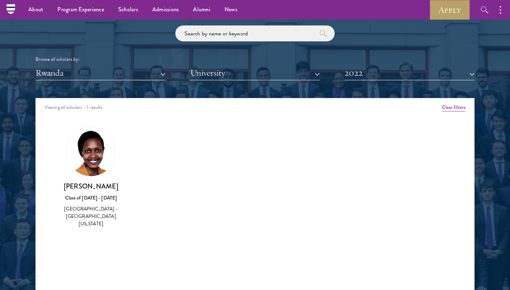
click at [355, 73] on button "2022" at bounding box center [410, 73] width 130 height 15
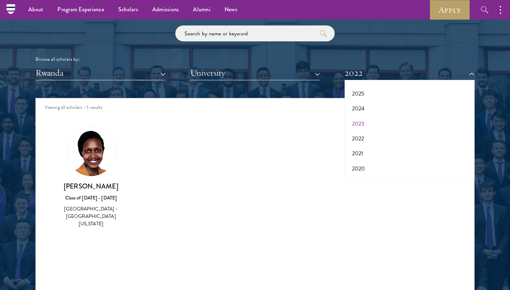
scroll to position [38, 0]
click at [360, 141] on button "2021" at bounding box center [410, 145] width 126 height 15
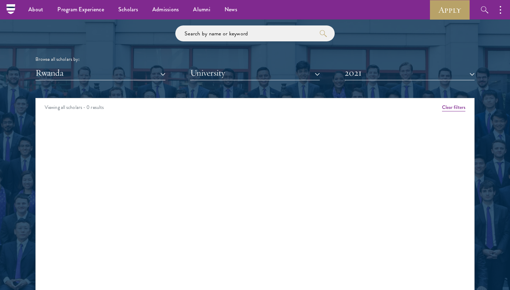
click at [361, 70] on button "2021" at bounding box center [410, 73] width 130 height 15
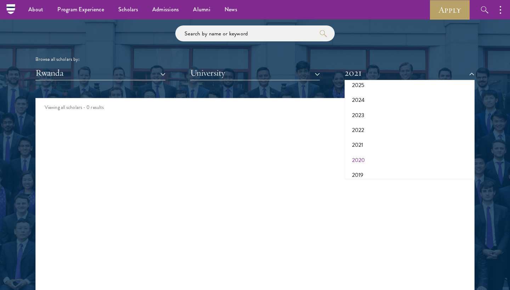
click at [358, 158] on button "2020" at bounding box center [410, 160] width 126 height 15
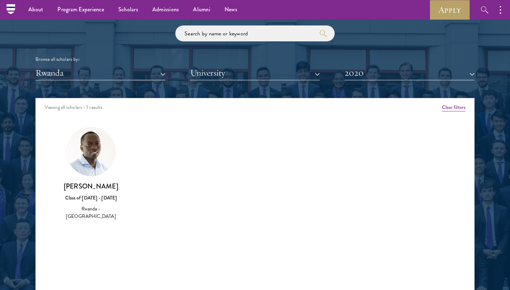
click at [363, 75] on button "2020" at bounding box center [410, 73] width 130 height 15
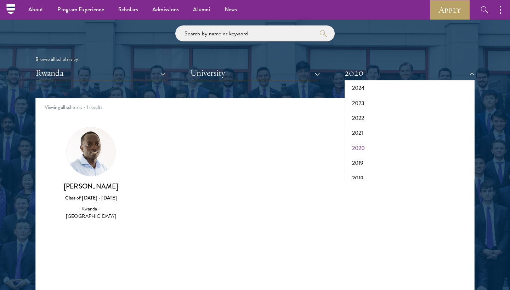
scroll to position [55, 0]
click at [359, 154] on button "2019" at bounding box center [410, 158] width 126 height 15
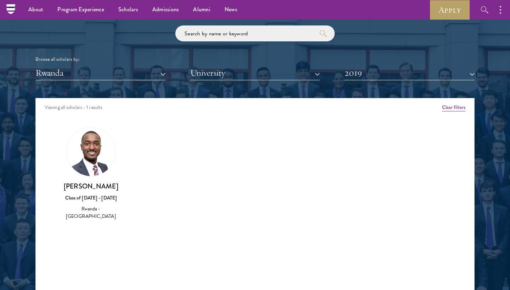
click at [358, 71] on button "2019" at bounding box center [410, 73] width 130 height 15
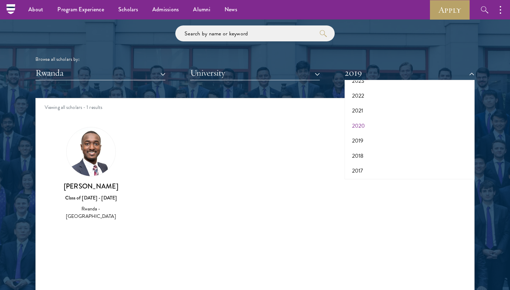
scroll to position [72, 0]
click at [358, 153] on button "2018" at bounding box center [410, 156] width 126 height 15
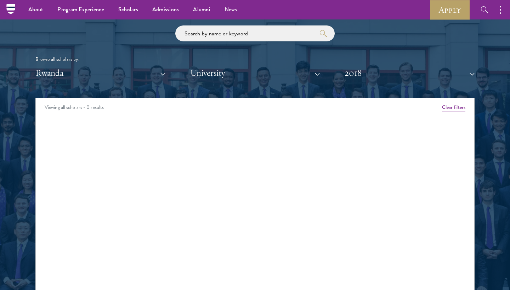
click at [355, 75] on button "2018" at bounding box center [410, 73] width 130 height 15
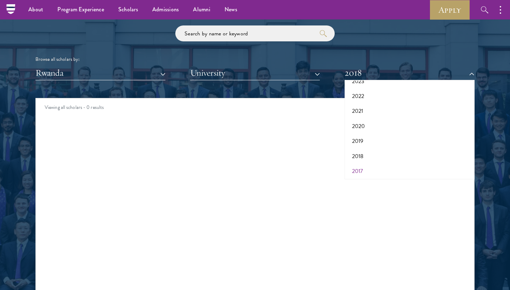
click at [359, 166] on button "2017" at bounding box center [410, 171] width 126 height 15
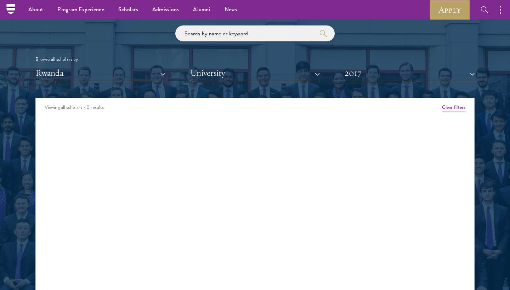
click at [367, 71] on button "2017" at bounding box center [410, 73] width 130 height 15
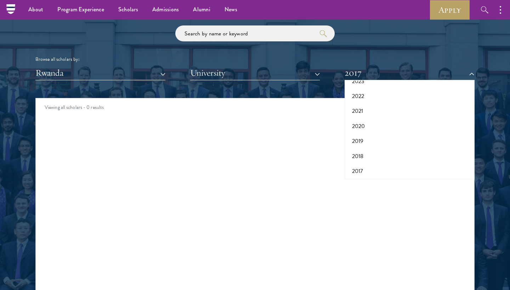
click at [141, 72] on button "Rwanda" at bounding box center [100, 73] width 130 height 15
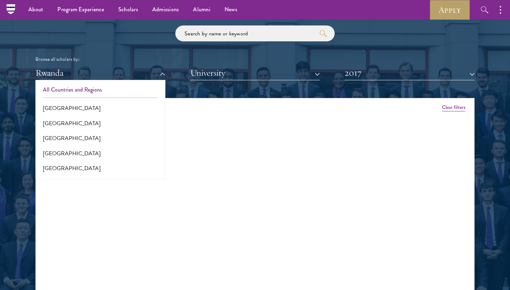
click at [103, 89] on button "All Countries and Regions" at bounding box center [101, 90] width 126 height 15
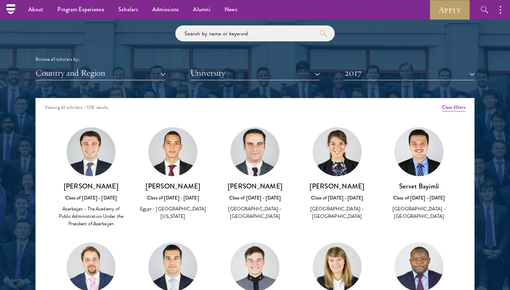
click at [357, 73] on button "2017" at bounding box center [410, 73] width 130 height 15
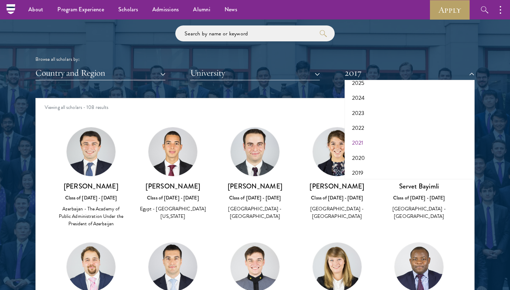
scroll to position [38, 0]
click at [360, 99] on button "2024" at bounding box center [410, 101] width 126 height 15
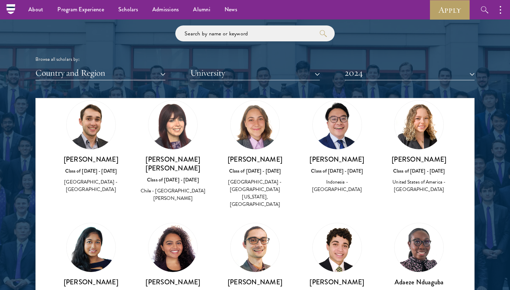
scroll to position [1972, 0]
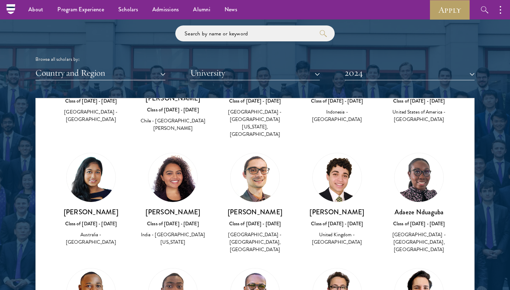
scroll to position [2053, 0]
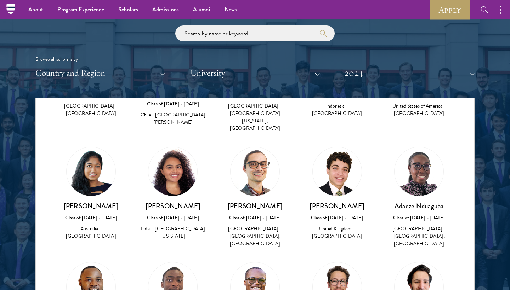
click at [150, 263] on img at bounding box center [172, 287] width 49 height 49
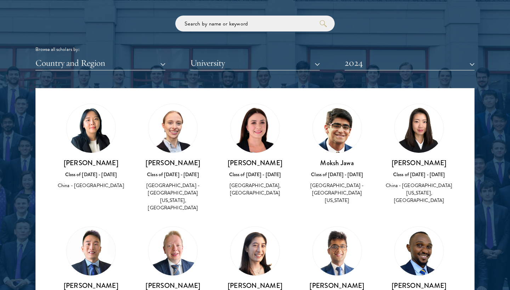
scroll to position [1230, 0]
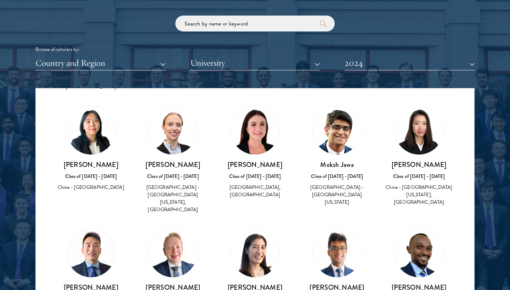
click at [414, 66] on button "2024" at bounding box center [410, 63] width 130 height 15
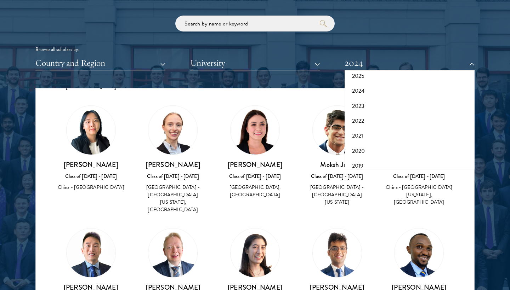
click at [275, 221] on div "Alison Kahn Class of 2023 - 2024 United States of America - Barnard College" at bounding box center [255, 278] width 82 height 115
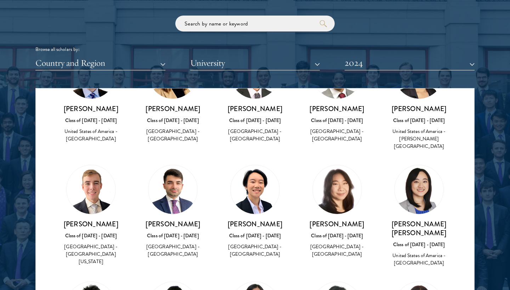
scroll to position [208, 0]
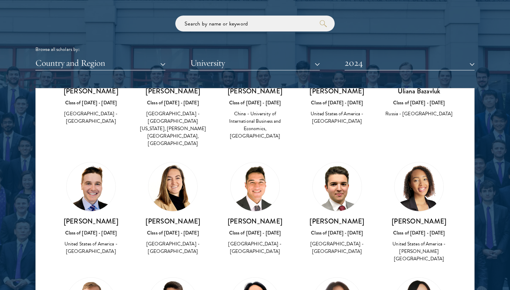
click at [359, 62] on button "2024" at bounding box center [410, 63] width 130 height 15
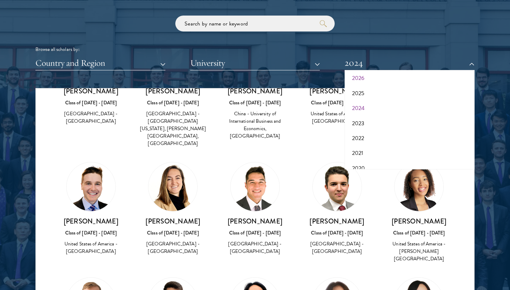
scroll to position [19, 0]
click at [362, 123] on button "2023" at bounding box center [410, 124] width 126 height 15
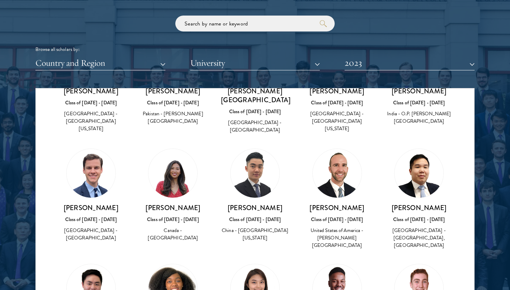
click at [363, 66] on button "2023" at bounding box center [410, 63] width 130 height 15
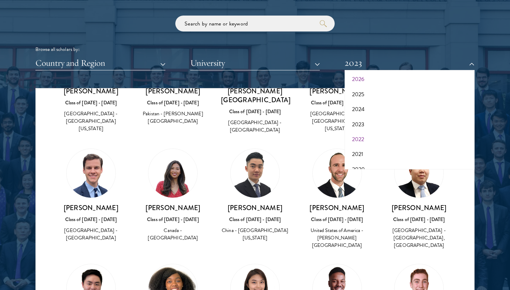
click at [361, 138] on button "2022" at bounding box center [410, 139] width 126 height 15
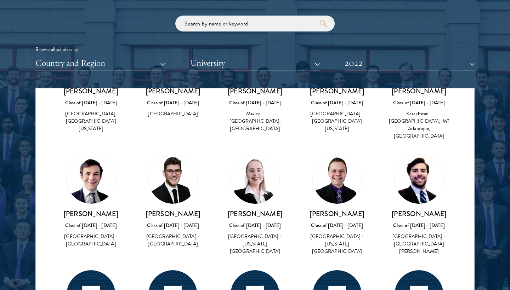
click at [248, 171] on img at bounding box center [255, 179] width 49 height 49
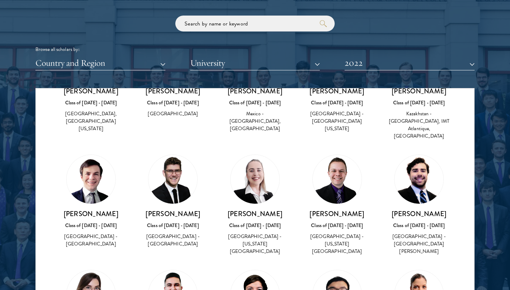
click at [248, 171] on img at bounding box center [255, 179] width 49 height 49
click at [260, 210] on h3 "Taylah Bland" at bounding box center [255, 214] width 68 height 9
click at [265, 227] on div "Taylah Bland Class of 2021 - 2022 Australia - New York University" at bounding box center [255, 205] width 82 height 115
